Goal: Information Seeking & Learning: Learn about a topic

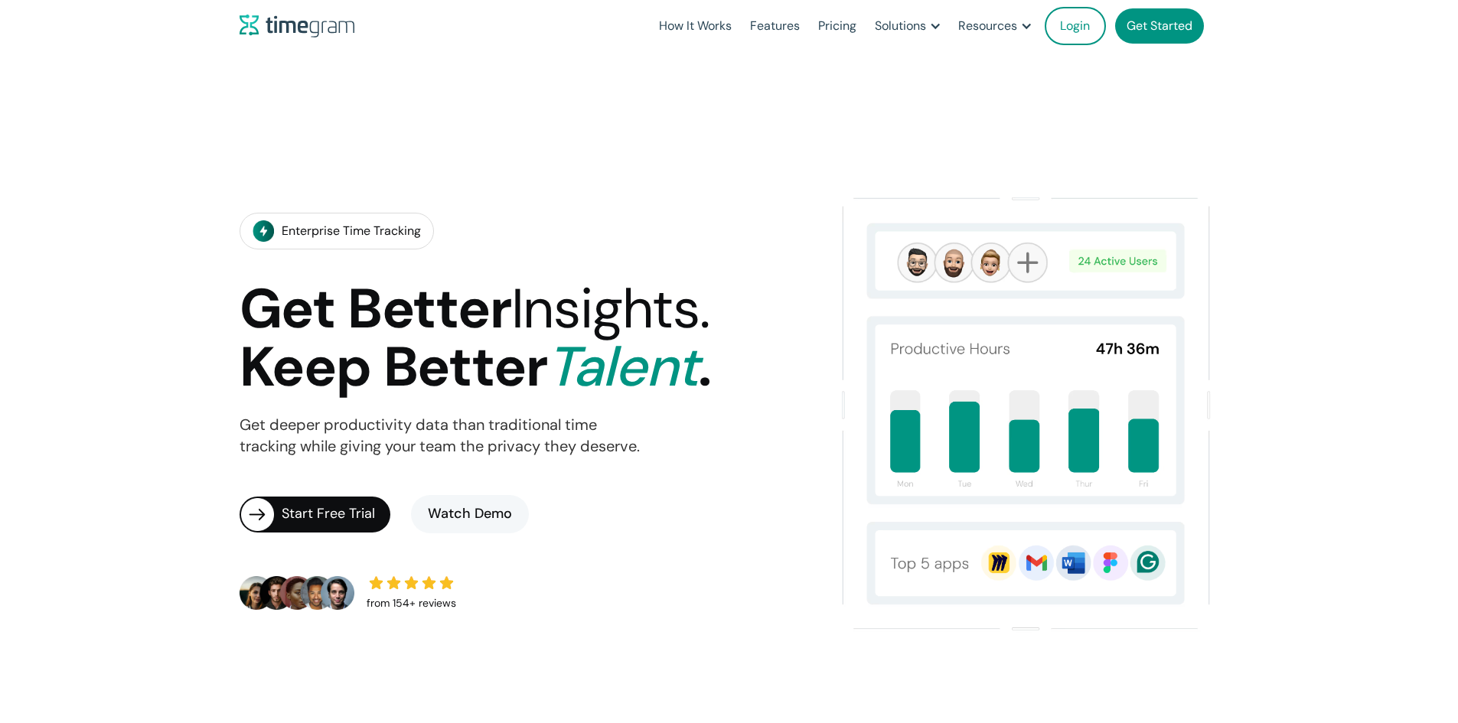
click at [809, 27] on link "Pricing" at bounding box center [837, 26] width 57 height 52
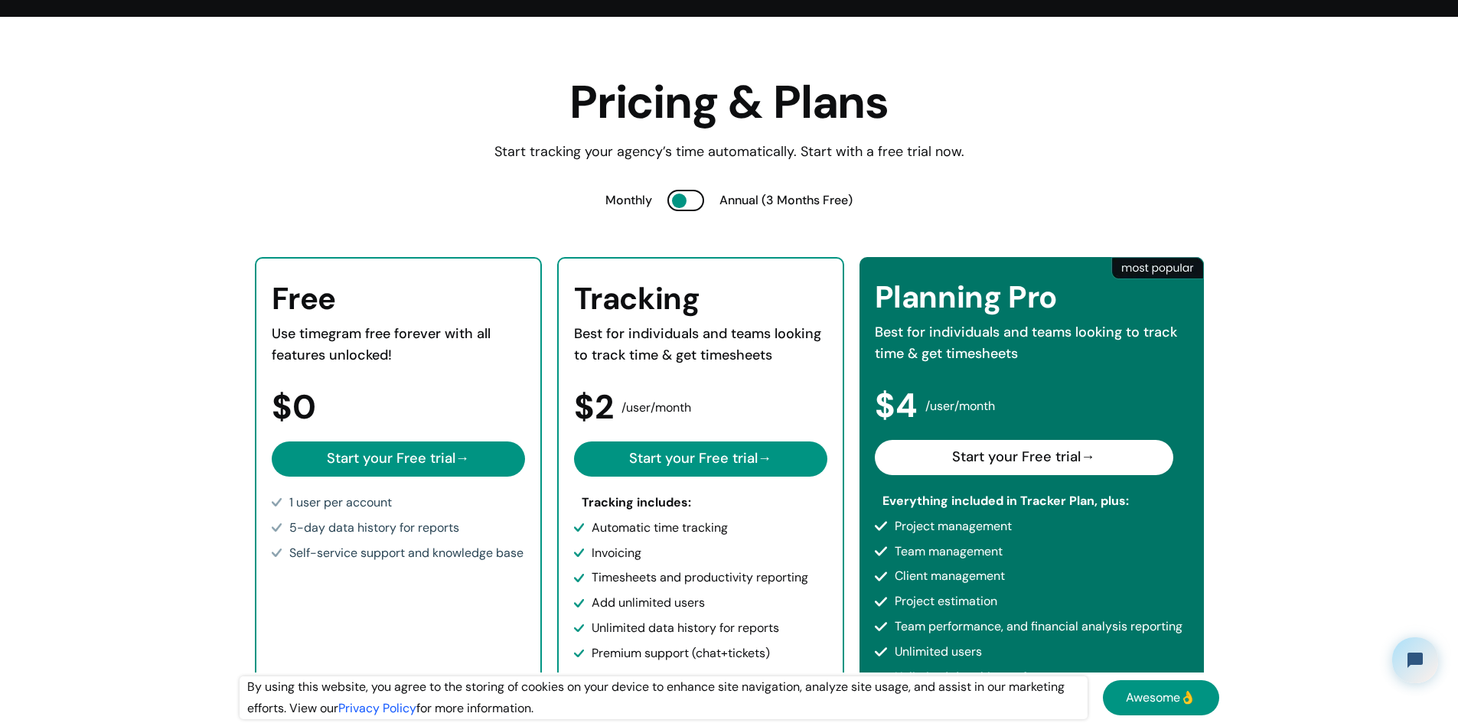
scroll to position [77, 0]
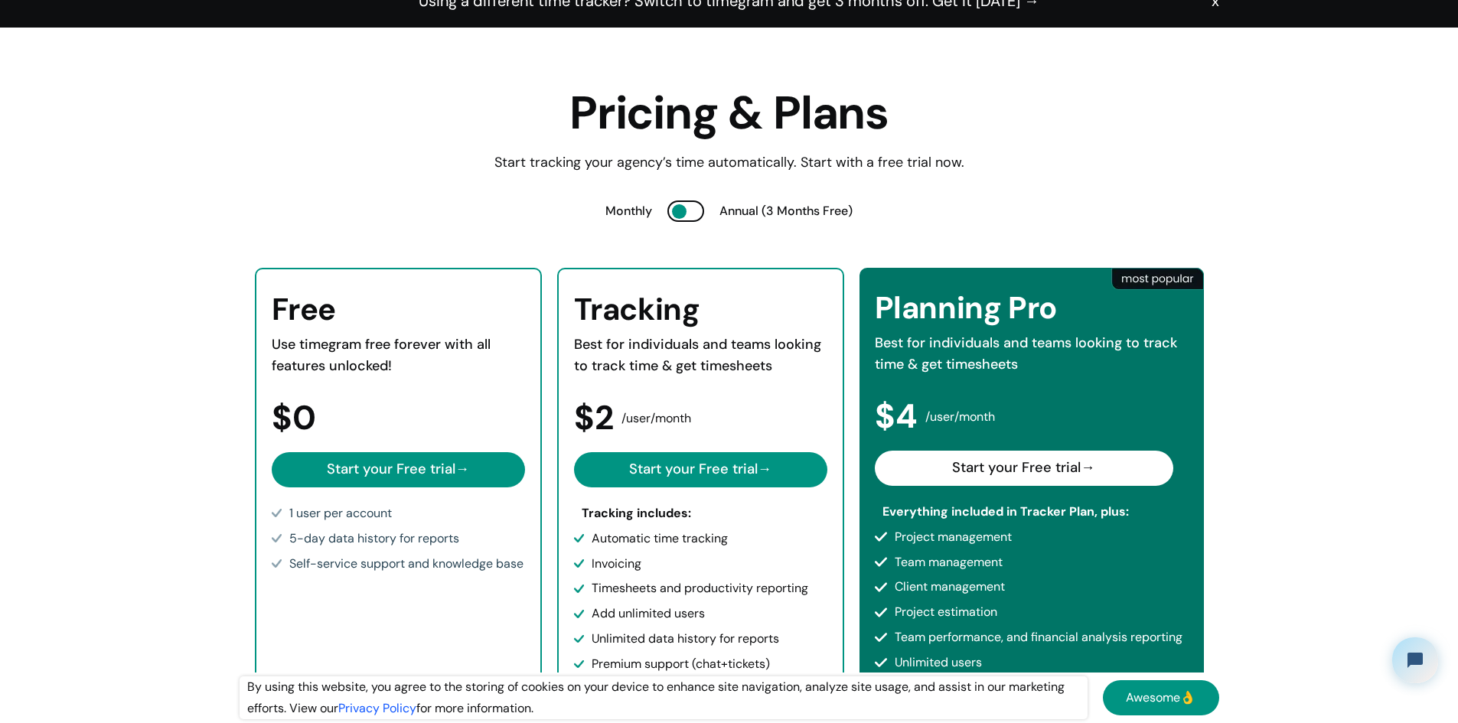
click at [667, 202] on div at bounding box center [685, 210] width 37 height 21
click at [672, 212] on div at bounding box center [679, 211] width 15 height 15
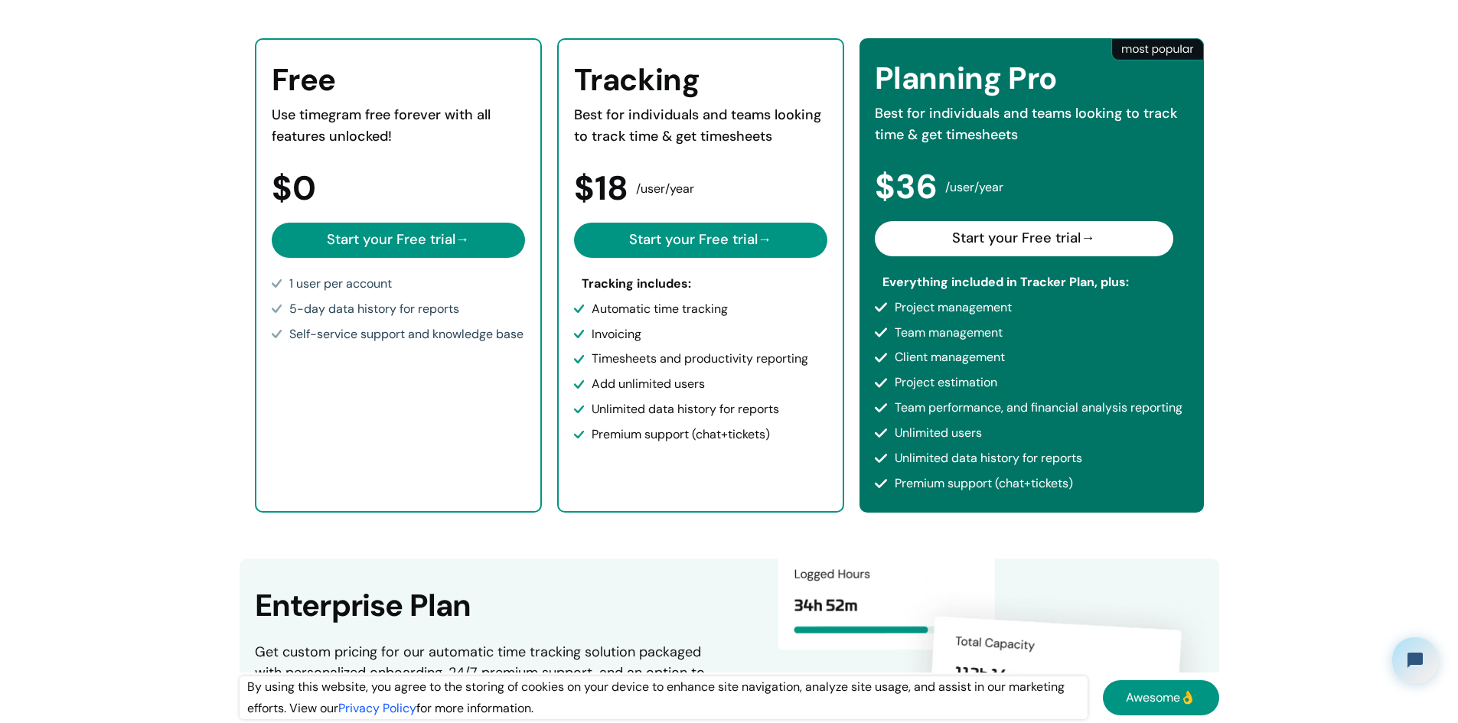
scroll to position [0, 0]
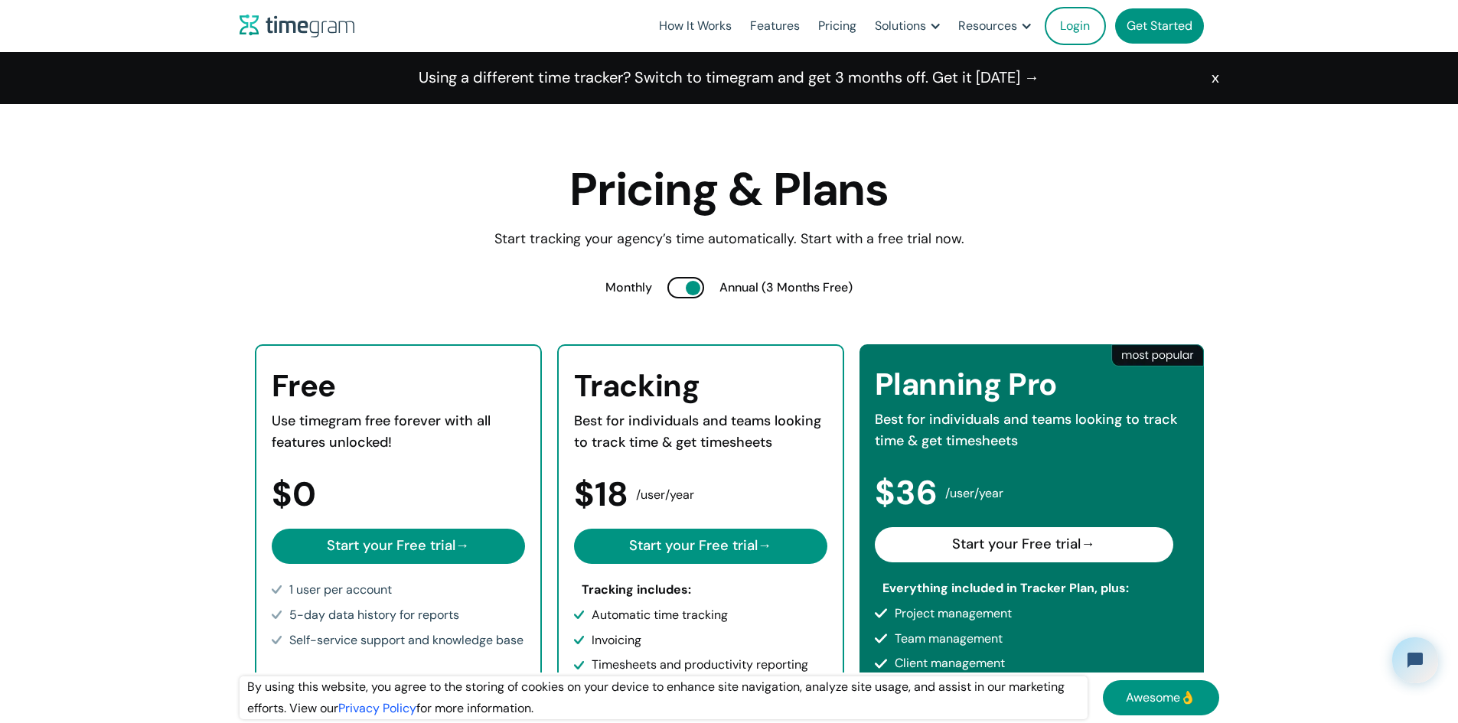
click at [653, 26] on link "How It Works" at bounding box center [695, 26] width 91 height 52
